Goal: Information Seeking & Learning: Compare options

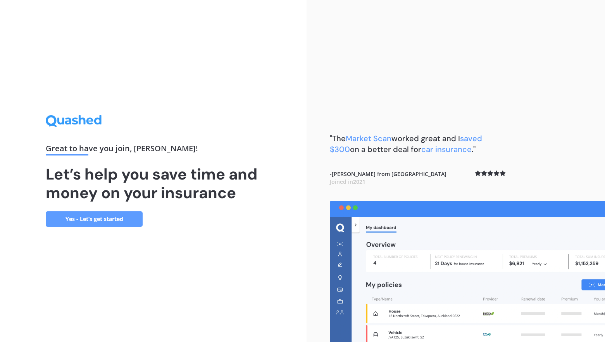
click at [122, 222] on link "Yes - Let’s get started" at bounding box center [94, 219] width 97 height 16
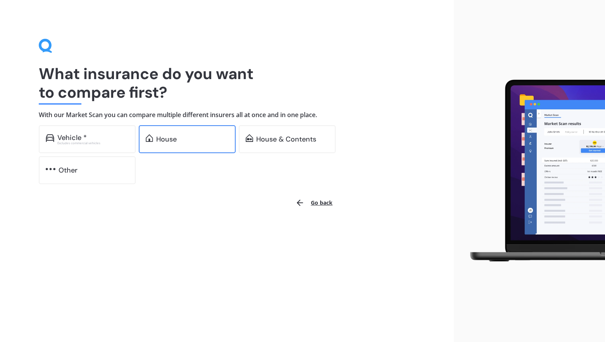
click at [186, 143] on div "House" at bounding box center [187, 139] width 97 height 28
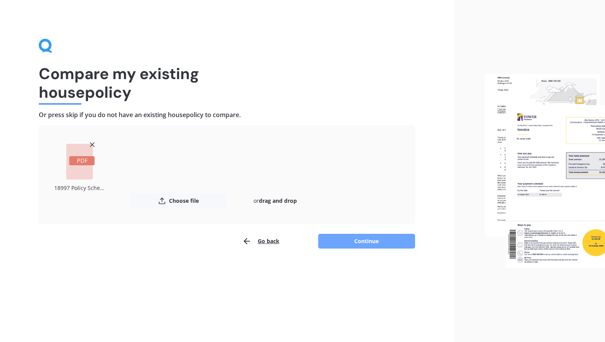
click at [370, 243] on button "Continue" at bounding box center [366, 241] width 97 height 15
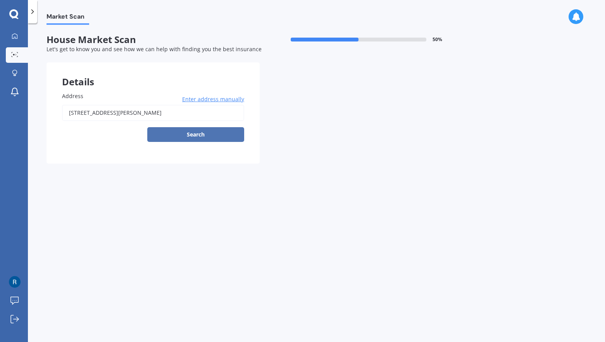
click at [185, 142] on button "Search" at bounding box center [195, 134] width 97 height 15
type input "[STREET_ADDRESS][PERSON_NAME]"
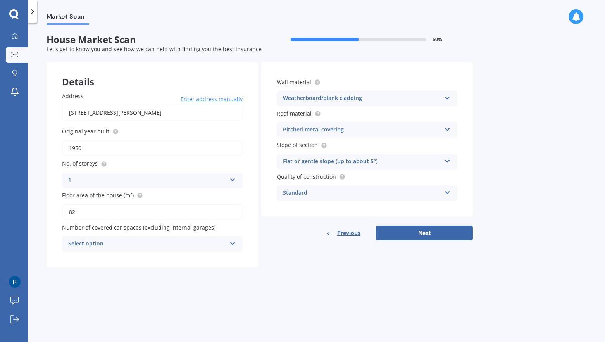
click at [191, 246] on div "Select option" at bounding box center [147, 243] width 158 height 9
click at [144, 259] on div "0" at bounding box center [152, 259] width 180 height 14
click at [366, 98] on div "Weatherboard/plank cladding" at bounding box center [362, 98] width 158 height 9
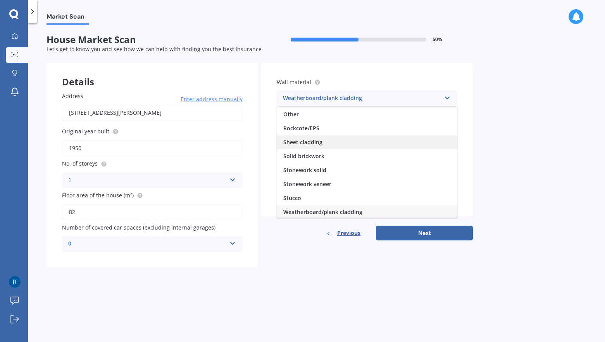
scroll to position [71, 0]
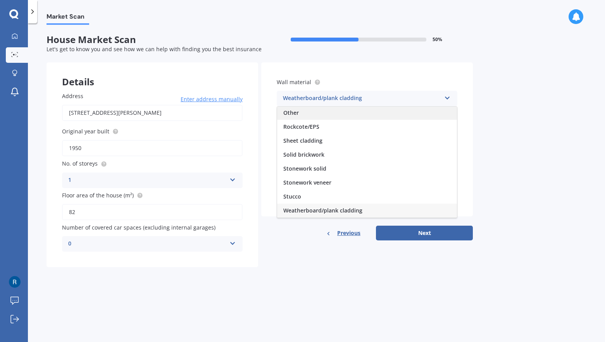
click at [345, 111] on div "Other" at bounding box center [367, 113] width 180 height 14
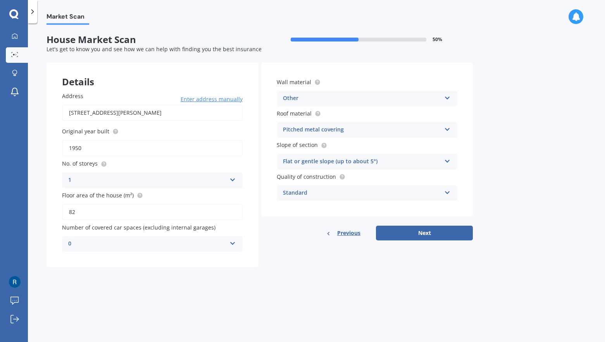
click at [314, 195] on div "Standard" at bounding box center [362, 192] width 158 height 9
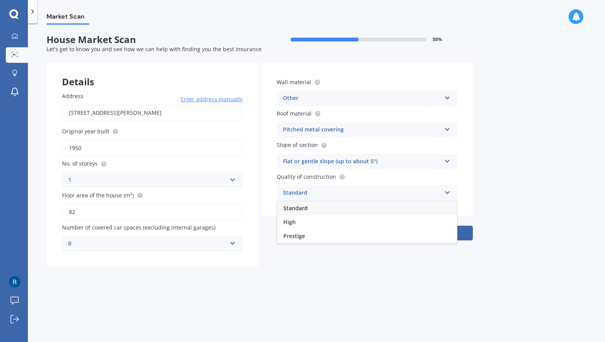
click at [314, 195] on div "Standard" at bounding box center [362, 192] width 158 height 9
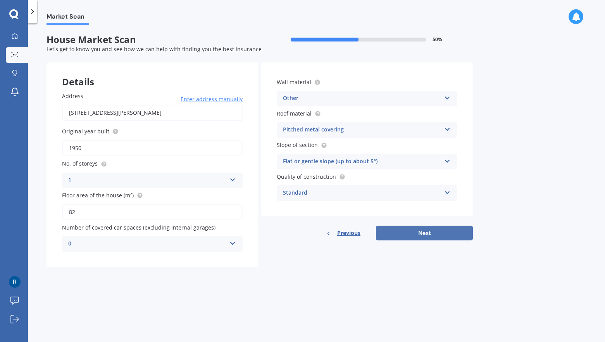
click at [413, 234] on button "Next" at bounding box center [424, 233] width 97 height 15
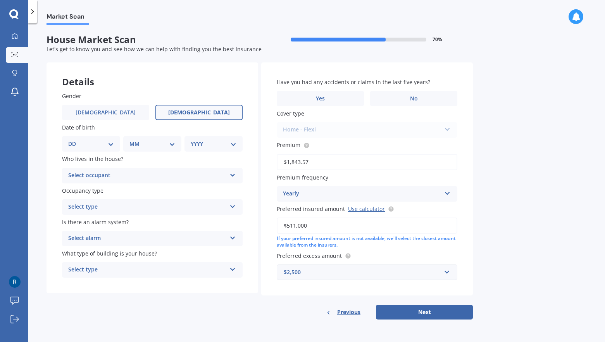
click at [181, 109] on label "[DEMOGRAPHIC_DATA]" at bounding box center [198, 113] width 87 height 16
click at [0, 0] on input "[DEMOGRAPHIC_DATA]" at bounding box center [0, 0] width 0 height 0
click at [91, 143] on select "DD 01 02 03 04 05 06 07 08 09 10 11 12 13 14 15 16 17 18 19 20 21 22 23 24 25 2…" at bounding box center [91, 144] width 46 height 9
select select "27"
click at [74, 140] on select "DD 01 02 03 04 05 06 07 08 09 10 11 12 13 14 15 16 17 18 19 20 21 22 23 24 25 2…" at bounding box center [91, 144] width 46 height 9
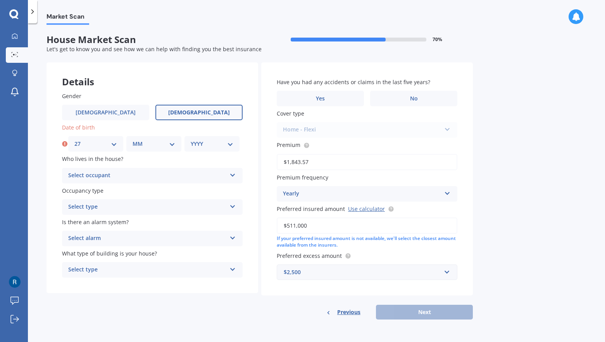
click at [148, 145] on select "MM 01 02 03 04 05 06 07 08 09 10 11 12" at bounding box center [154, 144] width 43 height 9
select select "07"
click at [133, 140] on select "MM 01 02 03 04 05 06 07 08 09 10 11 12" at bounding box center [154, 144] width 43 height 9
click at [206, 145] on select "YYYY 2009 2008 2007 2006 2005 2004 2003 2002 2001 2000 1999 1998 1997 1996 1995…" at bounding box center [212, 144] width 43 height 9
select select "1994"
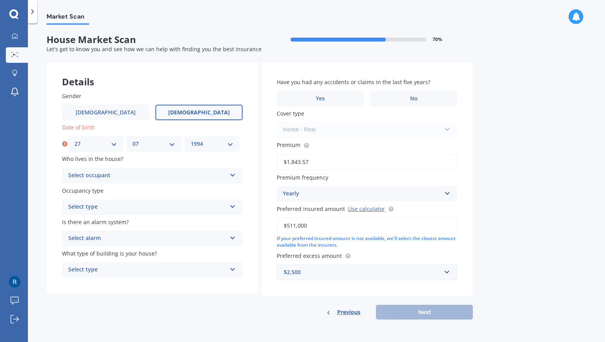
click at [191, 140] on select "YYYY 2009 2008 2007 2006 2005 2004 2003 2002 2001 2000 1999 1998 1997 1996 1995…" at bounding box center [212, 144] width 43 height 9
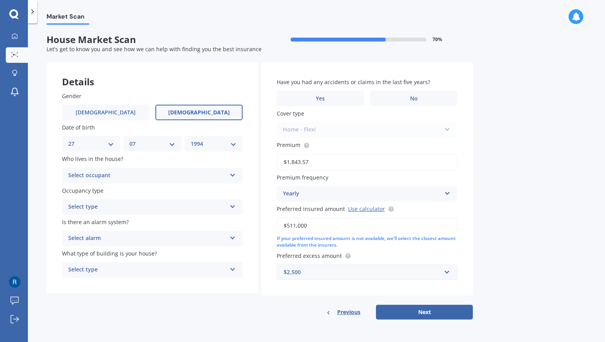
click at [148, 175] on div "Select occupant" at bounding box center [147, 175] width 158 height 9
click at [139, 191] on div "Owner" at bounding box center [152, 191] width 180 height 14
click at [127, 205] on div "Select type" at bounding box center [147, 206] width 158 height 9
click at [115, 222] on div "Permanent" at bounding box center [152, 222] width 180 height 14
click at [111, 238] on div "Select alarm" at bounding box center [147, 238] width 158 height 9
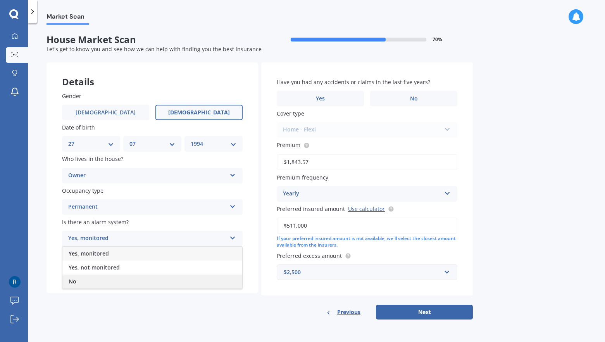
click at [100, 279] on div "No" at bounding box center [152, 281] width 180 height 14
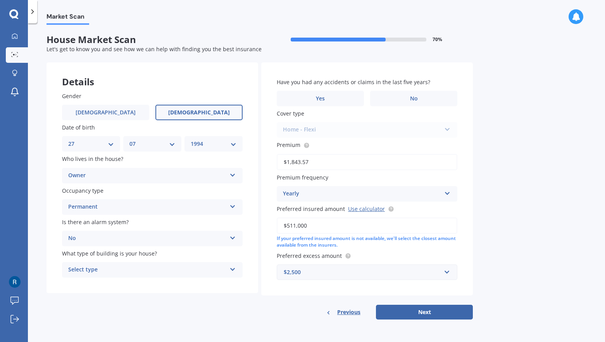
click at [102, 269] on div "Select type" at bounding box center [147, 269] width 158 height 9
click at [101, 286] on span "Freestanding" at bounding box center [86, 284] width 34 height 7
click at [402, 96] on label "No" at bounding box center [413, 99] width 87 height 16
click at [0, 0] on input "No" at bounding box center [0, 0] width 0 height 0
click at [308, 272] on div "$2,500" at bounding box center [362, 272] width 157 height 9
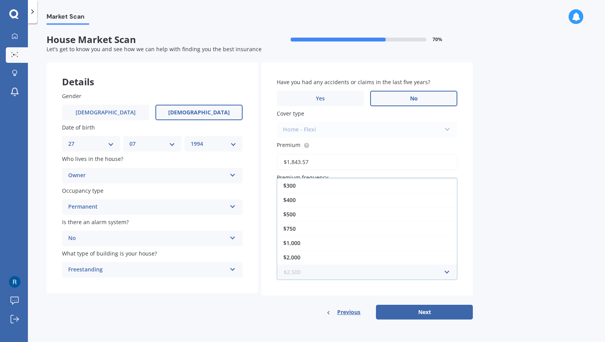
scroll to position [14, 0]
click at [308, 274] on input "text" at bounding box center [365, 272] width 174 height 15
click at [442, 315] on button "Next" at bounding box center [424, 312] width 97 height 15
select select "27"
select select "07"
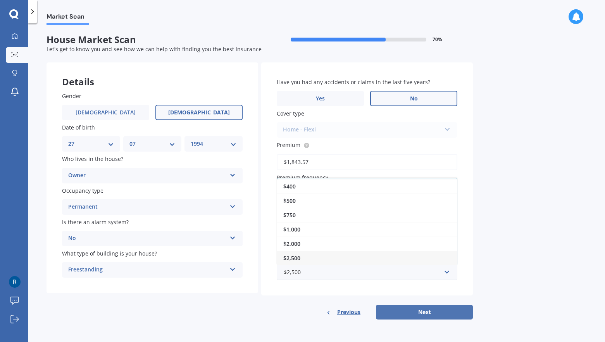
select select "1994"
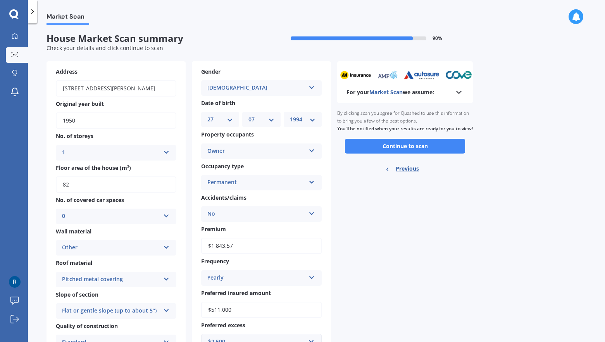
scroll to position [0, 0]
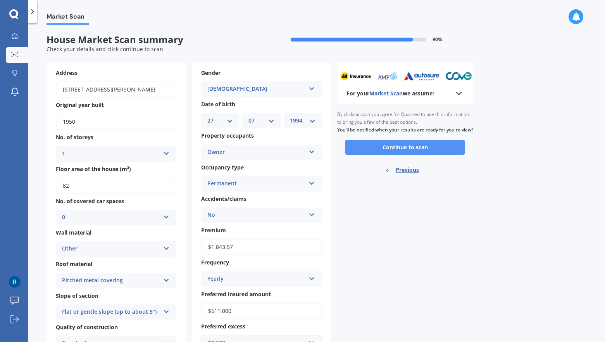
click at [427, 152] on button "Continue to scan" at bounding box center [405, 147] width 120 height 15
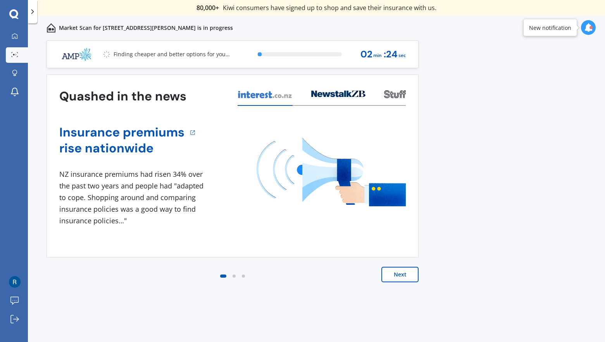
click at [393, 276] on button "Next" at bounding box center [399, 275] width 37 height 16
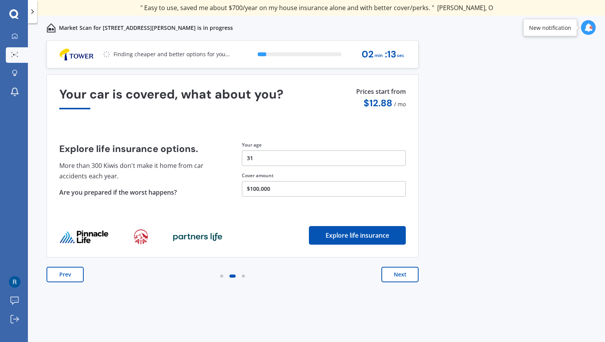
click at [81, 274] on button "Prev" at bounding box center [65, 275] width 37 height 16
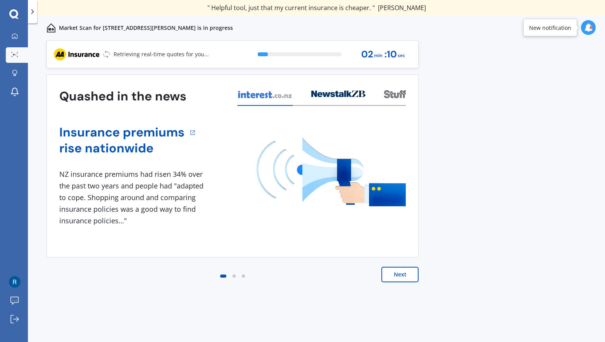
click at [398, 272] on button "Next" at bounding box center [399, 275] width 37 height 16
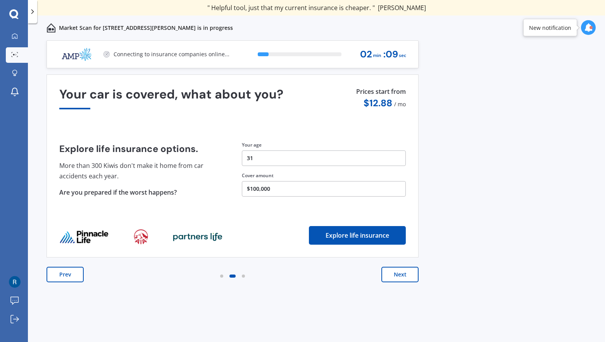
click at [398, 273] on button "Next" at bounding box center [399, 275] width 37 height 16
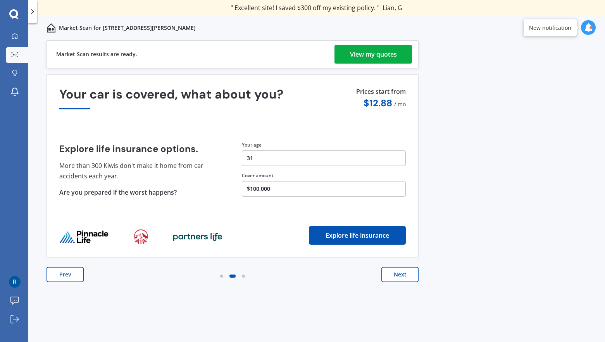
click at [401, 56] on link "View my quotes" at bounding box center [373, 54] width 78 height 19
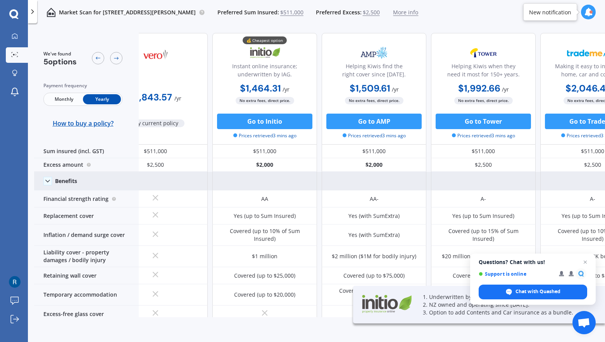
scroll to position [0, 79]
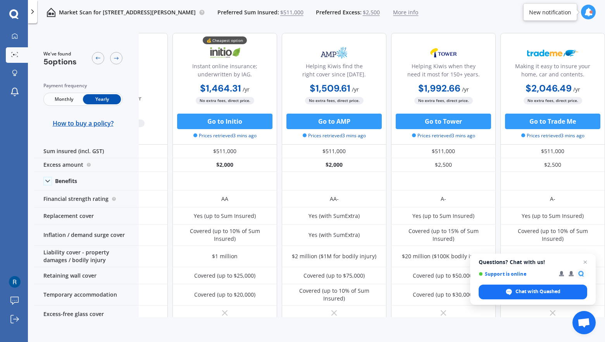
click at [75, 100] on span "Monthly" at bounding box center [64, 99] width 38 height 10
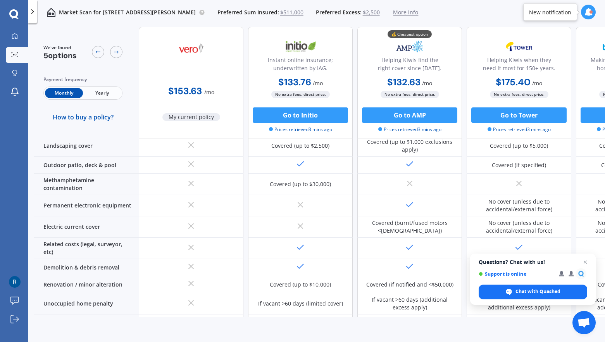
scroll to position [345, 0]
